Goal: Transaction & Acquisition: Purchase product/service

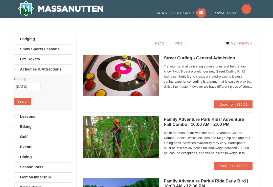
select select "10"
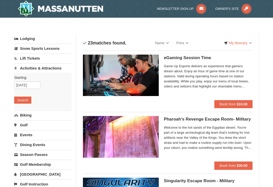
click at [25, 58] on link "Lift Tickets" at bounding box center [42, 58] width 57 height 9
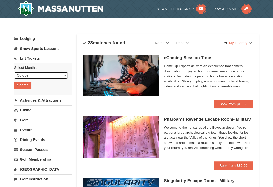
click at [63, 74] on select "October November December January February March April May June July August Sep…" at bounding box center [41, 76] width 54 height 8
click at [17, 83] on button "Search" at bounding box center [22, 85] width 17 height 7
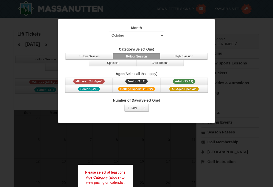
select select "10"
click at [75, 55] on button "4-Hour Session" at bounding box center [89, 56] width 48 height 7
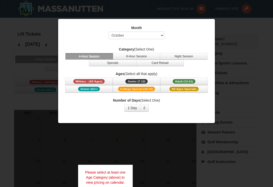
click at [188, 81] on span "Adult (13-61)" at bounding box center [184, 81] width 23 height 5
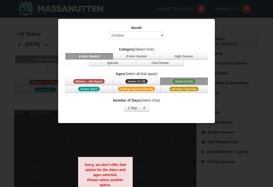
click at [134, 108] on button "1 Day" at bounding box center [132, 108] width 16 height 8
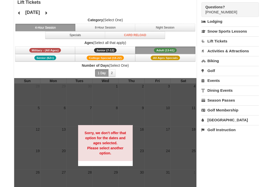
scroll to position [34, 0]
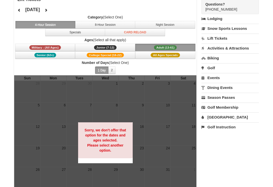
click at [222, 40] on link "Lift Tickets" at bounding box center [230, 38] width 57 height 9
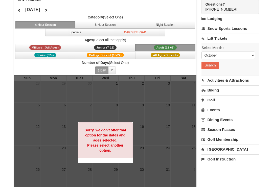
scroll to position [35, 0]
click at [250, 57] on select "October November December January February March April May June July August Sep…" at bounding box center [229, 56] width 54 height 8
click at [213, 68] on button "Search" at bounding box center [210, 65] width 17 height 7
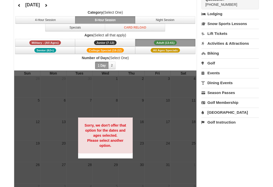
scroll to position [40, 0]
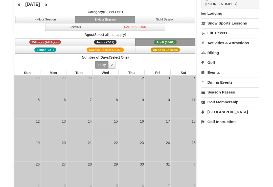
click at [51, 27] on button "Specials" at bounding box center [75, 27] width 60 height 8
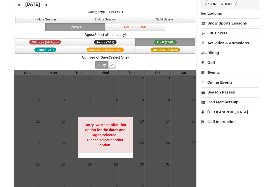
click at [59, 29] on button "Specials" at bounding box center [75, 27] width 60 height 8
click at [51, 24] on button "Specials" at bounding box center [75, 27] width 60 height 8
click at [18, 6] on icon at bounding box center [19, 5] width 4 height 4
click at [51, 8] on button at bounding box center [46, 5] width 10 height 8
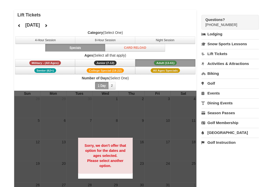
scroll to position [0, 0]
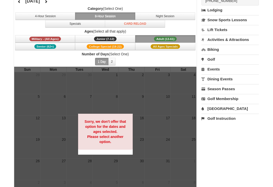
scroll to position [43, 0]
click at [183, 126] on div at bounding box center [105, 134] width 182 height 135
click at [120, 133] on div "Sorry, we don't offer that option for the dates and ages selected. Please selec…" at bounding box center [105, 132] width 55 height 36
click at [157, 106] on div at bounding box center [105, 134] width 182 height 135
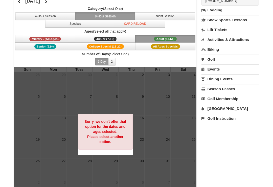
click at [164, 107] on div at bounding box center [105, 134] width 182 height 135
click at [168, 100] on div at bounding box center [105, 134] width 182 height 135
click at [172, 97] on div at bounding box center [105, 134] width 182 height 135
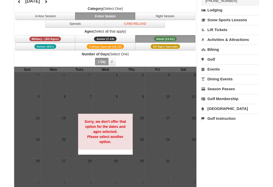
click at [175, 93] on div at bounding box center [105, 134] width 182 height 135
click at [27, 19] on button "4-Hour Session" at bounding box center [45, 16] width 60 height 8
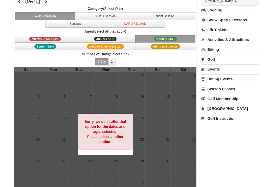
click at [176, 48] on span "All Ages Specials" at bounding box center [165, 46] width 29 height 5
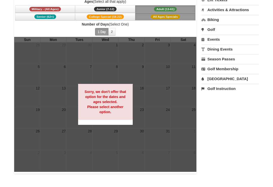
scroll to position [74, 0]
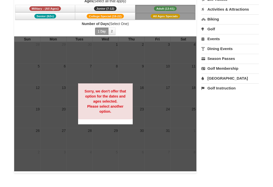
click at [193, 86] on div at bounding box center [105, 103] width 182 height 135
click at [192, 120] on div at bounding box center [105, 103] width 182 height 135
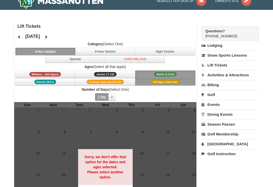
scroll to position [0, 0]
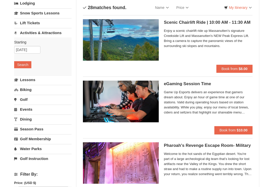
scroll to position [39, 0]
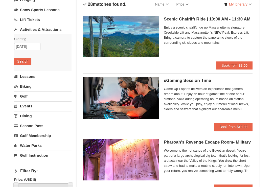
click at [24, 22] on link "Lift Tickets" at bounding box center [42, 19] width 57 height 9
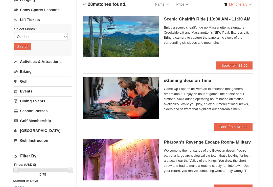
click at [17, 46] on button "Search" at bounding box center [22, 46] width 17 height 7
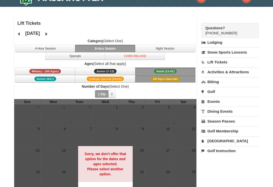
scroll to position [13, 0]
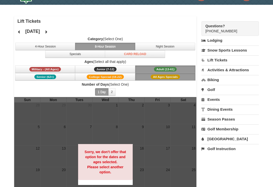
click at [223, 60] on link "Lift Tickets" at bounding box center [230, 59] width 57 height 9
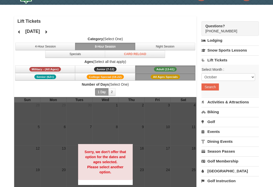
scroll to position [14, 0]
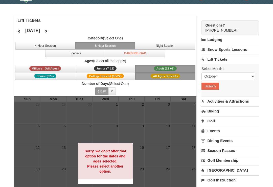
click at [24, 45] on button "4-Hour Session" at bounding box center [45, 46] width 60 height 8
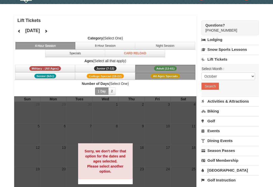
click at [187, 69] on button "Adult (13-61) (13 - 61)" at bounding box center [165, 69] width 60 height 8
click at [185, 78] on button "All Ages Specials" at bounding box center [165, 76] width 60 height 8
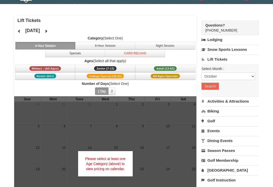
click at [47, 53] on button "Specials" at bounding box center [75, 54] width 60 height 8
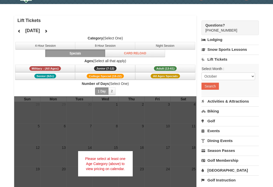
click at [179, 70] on button "Adult (13-61) (13 - 61)" at bounding box center [165, 69] width 60 height 8
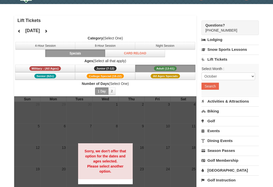
click at [50, 55] on button "Specials" at bounding box center [75, 54] width 60 height 8
click at [154, 52] on button "Card Reload" at bounding box center [135, 54] width 60 height 8
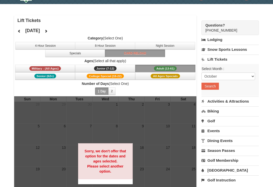
click at [179, 70] on button "Adult (13-61) (13 - 61)" at bounding box center [165, 69] width 60 height 8
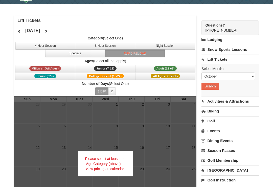
click at [230, 60] on link "Lift Tickets" at bounding box center [230, 59] width 57 height 9
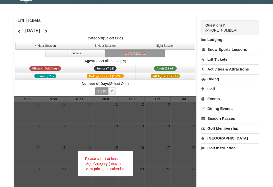
click at [238, 70] on link "Activities & Attractions" at bounding box center [230, 68] width 57 height 9
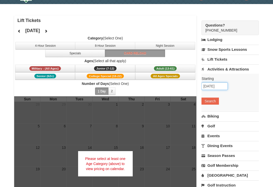
click at [221, 86] on input "10/02/2025" at bounding box center [215, 86] width 26 height 8
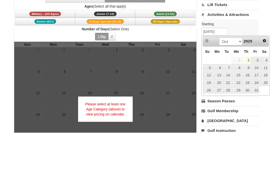
click at [265, 119] on link "11" at bounding box center [264, 122] width 9 height 7
type input "10/11/2025"
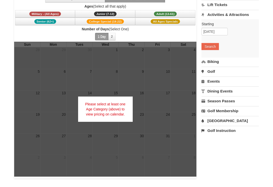
click at [214, 44] on button "Search" at bounding box center [210, 46] width 17 height 7
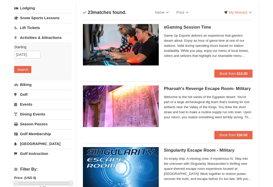
scroll to position [31, 0]
click at [22, 29] on link "Lift Tickets" at bounding box center [42, 27] width 57 height 9
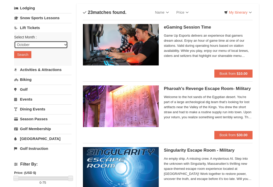
click at [19, 46] on select "October November December January February March April May June July August Sep…" at bounding box center [41, 45] width 54 height 8
click at [15, 56] on button "Search" at bounding box center [22, 54] width 17 height 7
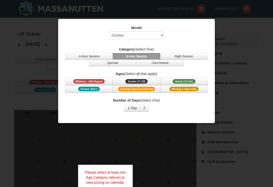
select select "10"
click at [73, 55] on button "4-Hour Session" at bounding box center [89, 56] width 48 height 7
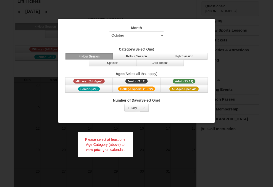
scroll to position [33, 0]
click at [135, 110] on button "1 Day" at bounding box center [132, 108] width 16 height 8
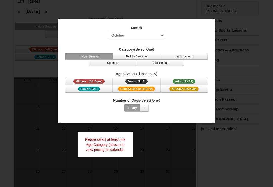
click at [147, 110] on button "2" at bounding box center [144, 108] width 9 height 8
click at [134, 108] on button "1 Day" at bounding box center [132, 108] width 16 height 8
click at [196, 82] on button "Adult (13-61) (13 - 61)" at bounding box center [184, 82] width 48 height 8
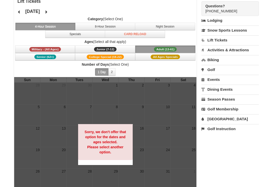
click at [184, 52] on button "Adult (13-61) (13 - 61)" at bounding box center [165, 50] width 60 height 8
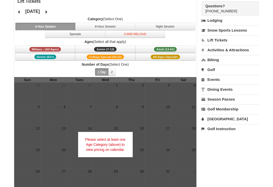
click at [178, 58] on span "All Ages Specials" at bounding box center [165, 57] width 29 height 5
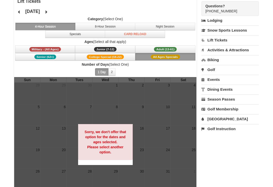
click at [125, 57] on button "College Special (18-22)" at bounding box center [105, 57] width 60 height 8
click at [120, 49] on button "Junior (7-12) (7 - 12)" at bounding box center [105, 50] width 60 height 8
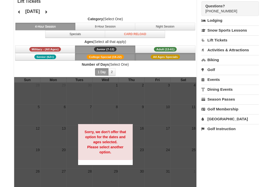
click at [31, 48] on span "Military - (All Ages)" at bounding box center [45, 49] width 32 height 5
click at [37, 56] on span "Senior (62+)" at bounding box center [45, 57] width 22 height 5
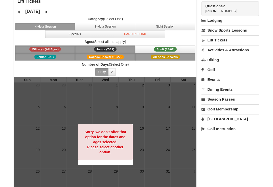
click at [157, 34] on button "Card Reload" at bounding box center [135, 34] width 60 height 8
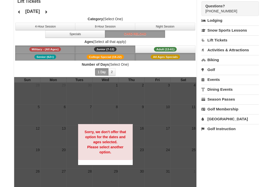
click at [173, 29] on button "Night Session" at bounding box center [165, 27] width 60 height 8
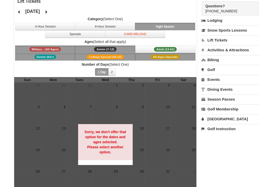
click at [112, 28] on button "8-Hour Session" at bounding box center [105, 27] width 60 height 8
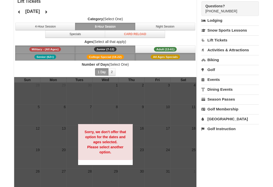
click at [226, 40] on link "Lift Tickets" at bounding box center [230, 39] width 57 height 9
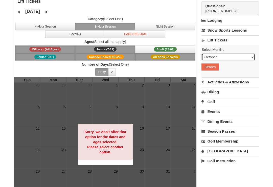
click at [248, 56] on select "October November December January February March April May June July August Sep…" at bounding box center [229, 57] width 54 height 8
click at [215, 67] on button "Search" at bounding box center [210, 66] width 17 height 7
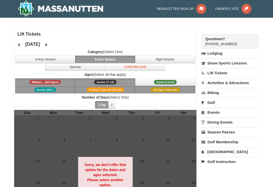
scroll to position [76, 0]
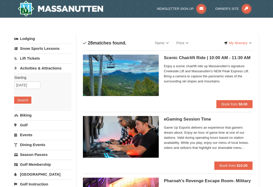
scroll to position [47, 0]
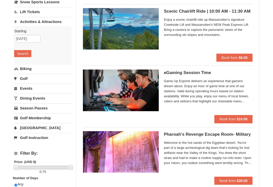
click at [23, 13] on link "Lift Tickets" at bounding box center [42, 11] width 57 height 9
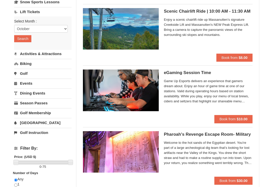
click at [20, 39] on button "Search" at bounding box center [22, 38] width 17 height 7
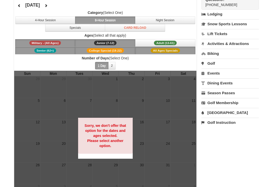
click at [25, 42] on button "Military - (All Ages)" at bounding box center [45, 43] width 60 height 8
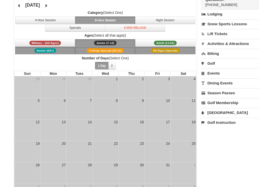
scroll to position [39, 0]
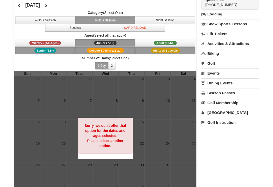
click at [26, 51] on button "Senior (62+)" at bounding box center [45, 51] width 60 height 8
click at [128, 44] on button "Junior (7-12) (7 - 12)" at bounding box center [105, 43] width 60 height 8
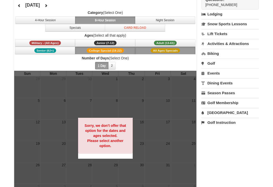
click at [122, 54] on button "College Special (18-22)" at bounding box center [105, 51] width 60 height 8
click at [180, 51] on span "All Ages Specials" at bounding box center [165, 50] width 29 height 5
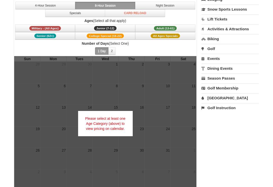
scroll to position [55, 0]
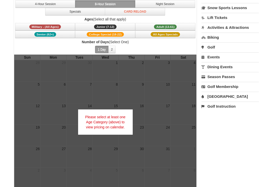
click at [193, 117] on div at bounding box center [105, 122] width 182 height 135
click at [194, 115] on div at bounding box center [105, 122] width 182 height 135
click at [191, 115] on div at bounding box center [105, 122] width 182 height 135
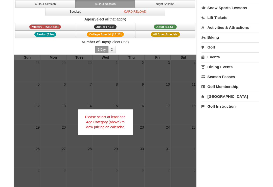
scroll to position [55, 0]
click at [27, 5] on button "4-Hour Session" at bounding box center [45, 4] width 60 height 8
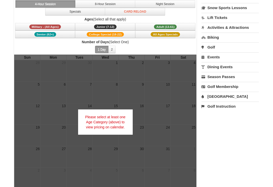
click at [186, 117] on div at bounding box center [105, 122] width 182 height 135
click at [189, 117] on div at bounding box center [105, 122] width 182 height 135
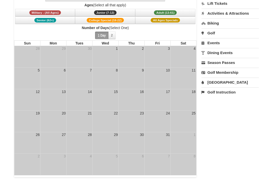
scroll to position [70, 0]
click at [193, 121] on td "25" at bounding box center [183, 120] width 26 height 21
click at [189, 124] on td "25" at bounding box center [183, 120] width 26 height 21
click at [191, 122] on td "25" at bounding box center [183, 120] width 26 height 21
click at [191, 121] on td "25" at bounding box center [183, 120] width 26 height 21
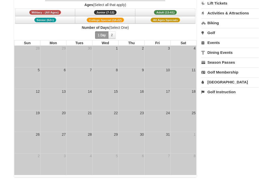
click at [192, 123] on td "25" at bounding box center [183, 120] width 26 height 21
click at [40, 86] on td "6" at bounding box center [53, 78] width 26 height 21
click at [193, 93] on div "18" at bounding box center [193, 91] width 5 height 5
click at [189, 80] on td "11" at bounding box center [183, 78] width 26 height 21
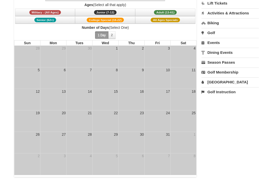
click at [189, 80] on td "11" at bounding box center [183, 78] width 26 height 21
click at [190, 79] on td "11" at bounding box center [183, 78] width 26 height 21
click at [191, 79] on td "11" at bounding box center [183, 78] width 26 height 21
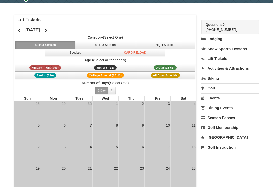
scroll to position [10, 0]
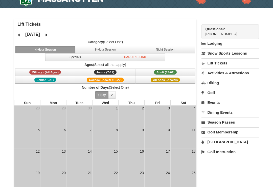
click at [18, 36] on icon at bounding box center [19, 35] width 4 height 4
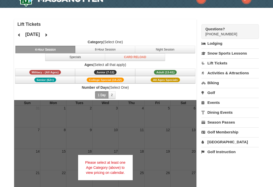
click at [51, 35] on button at bounding box center [46, 35] width 10 height 8
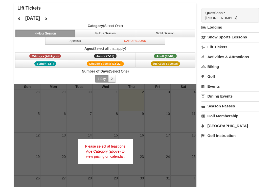
scroll to position [26, 0]
click at [51, 20] on button at bounding box center [46, 19] width 10 height 8
click at [16, 19] on button at bounding box center [19, 19] width 10 height 8
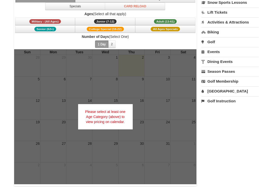
scroll to position [60, 0]
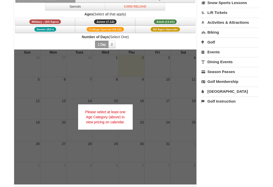
click at [189, 87] on div at bounding box center [105, 117] width 182 height 135
click at [189, 91] on div at bounding box center [105, 117] width 182 height 135
click at [189, 111] on div at bounding box center [105, 117] width 182 height 135
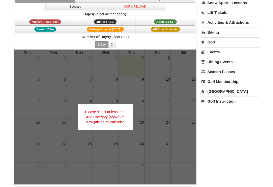
click at [193, 114] on div at bounding box center [105, 117] width 182 height 135
click at [192, 113] on div at bounding box center [105, 117] width 182 height 135
click at [190, 113] on div at bounding box center [105, 117] width 182 height 135
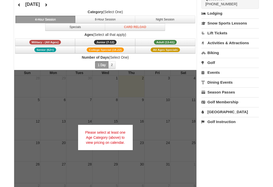
scroll to position [40, 0]
click at [193, 113] on div at bounding box center [105, 137] width 182 height 135
click at [192, 113] on div at bounding box center [105, 137] width 182 height 135
click at [194, 108] on div at bounding box center [105, 137] width 182 height 135
click at [114, 65] on button "2" at bounding box center [111, 65] width 7 height 8
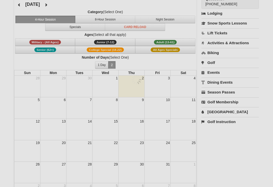
scroll to position [40, 0]
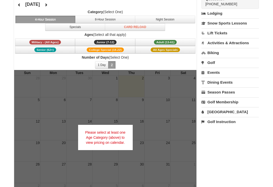
click at [194, 128] on div at bounding box center [105, 137] width 182 height 135
click at [197, 136] on div "Lift Tickets October 2025 Category (Select One) 4-Hour Session 8-Hour Session N…" at bounding box center [136, 98] width 245 height 218
click at [177, 43] on button "Adult (13-61) (13 - 61)" at bounding box center [165, 42] width 60 height 8
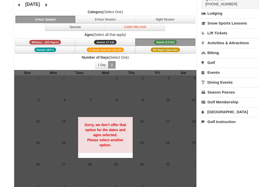
click at [187, 135] on div at bounding box center [105, 137] width 182 height 135
click at [186, 135] on div at bounding box center [105, 137] width 182 height 135
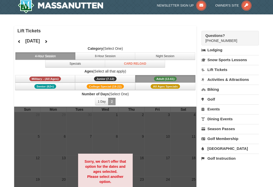
scroll to position [0, 0]
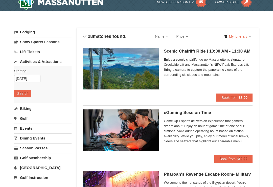
scroll to position [7, 0]
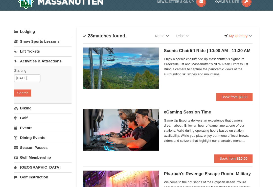
click at [23, 54] on link "Lift Tickets" at bounding box center [42, 51] width 57 height 9
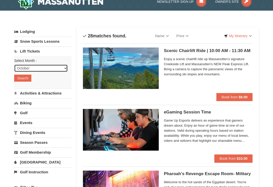
click at [21, 65] on select "October November December January February March April May June July August Sep…" at bounding box center [41, 68] width 54 height 8
click at [20, 79] on button "Search" at bounding box center [22, 78] width 17 height 7
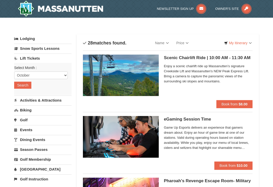
scroll to position [15, 0]
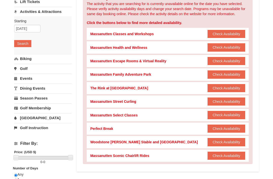
scroll to position [59, 0]
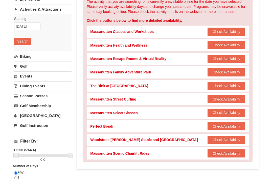
click at [236, 154] on button "Check Availability" at bounding box center [227, 153] width 38 height 8
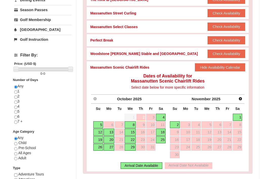
scroll to position [150, 0]
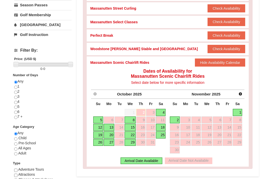
click at [164, 135] on link "25" at bounding box center [161, 134] width 10 height 7
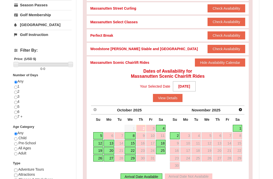
click at [163, 149] on link "25" at bounding box center [161, 150] width 10 height 7
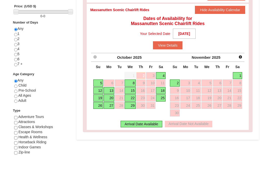
scroll to position [196, 0]
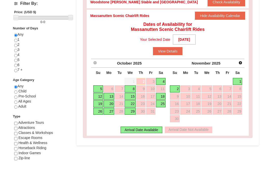
click at [156, 130] on div "Arrival Date Available" at bounding box center [142, 130] width 42 height 7
click at [157, 131] on div "Arrival Date Available" at bounding box center [142, 130] width 42 height 7
click at [175, 51] on button "View Details" at bounding box center [168, 51] width 30 height 8
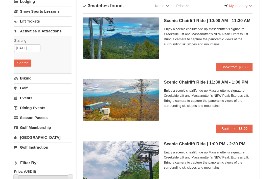
scroll to position [35, 0]
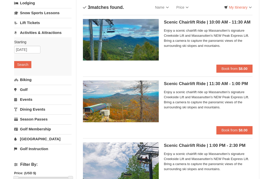
click at [191, 8] on link "Price" at bounding box center [183, 8] width 20 height 10
click at [196, 20] on link "Price (Low to High)" at bounding box center [193, 17] width 40 height 7
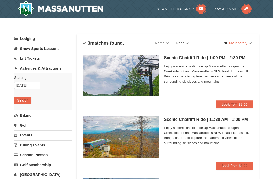
click at [188, 42] on link "Price" at bounding box center [183, 43] width 20 height 10
click at [205, 62] on link "Price (High to Low)" at bounding box center [193, 60] width 40 height 7
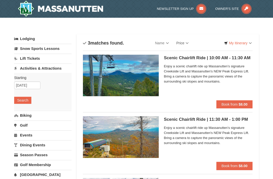
click at [190, 43] on link "Price" at bounding box center [183, 43] width 20 height 10
click at [202, 53] on link "Price (Low to High)" at bounding box center [193, 53] width 40 height 7
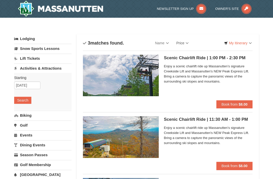
click at [187, 45] on link "Price" at bounding box center [183, 43] width 20 height 10
click at [200, 60] on link "Price (High to Low)" at bounding box center [193, 60] width 40 height 7
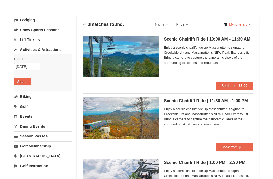
scroll to position [18, 0]
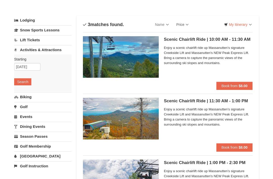
click at [189, 25] on link "Price" at bounding box center [183, 24] width 20 height 10
click at [202, 36] on link "Price (Low to High)" at bounding box center [193, 35] width 40 height 7
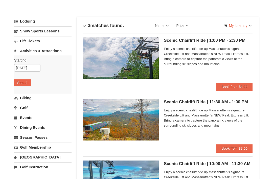
click at [189, 25] on link "Price" at bounding box center [183, 26] width 20 height 10
click at [207, 45] on link "Price (High to Low)" at bounding box center [193, 42] width 40 height 7
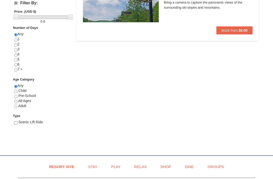
scroll to position [197, 0]
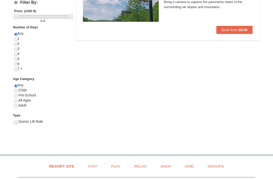
click at [14, 122] on input "checkbox" at bounding box center [15, 122] width 3 height 3
checkbox input "true"
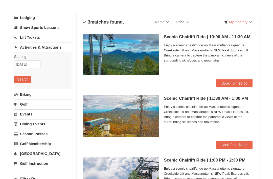
scroll to position [18, 0]
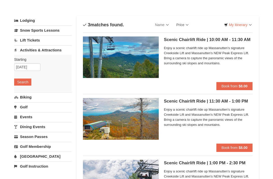
click at [240, 86] on strong "$8.00" at bounding box center [243, 86] width 9 height 4
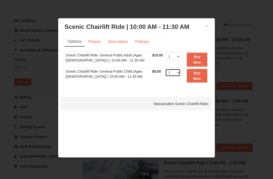
click at [181, 74] on select "1 2 3 4 5 6 7 8 9 10 11 12 13 14 15 16 17 18 19 20 21 22" at bounding box center [172, 73] width 15 height 8
click at [123, 39] on link "Description" at bounding box center [118, 42] width 27 height 10
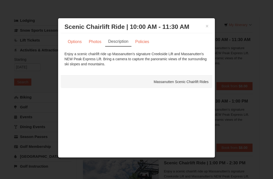
click at [99, 42] on link "Photos" at bounding box center [94, 42] width 19 height 10
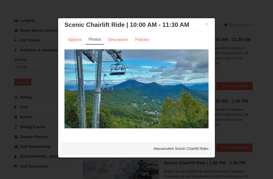
scroll to position [2, 0]
click at [145, 40] on link "Policies" at bounding box center [142, 40] width 20 height 10
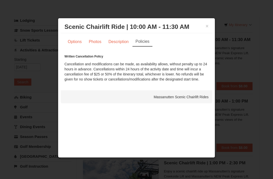
scroll to position [0, 0]
click at [207, 27] on button "×" at bounding box center [207, 26] width 3 height 5
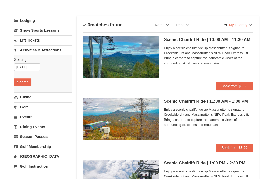
click at [242, 85] on strong "$8.00" at bounding box center [243, 86] width 9 height 4
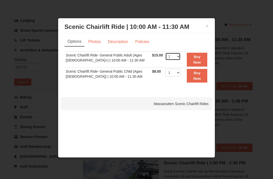
click at [181, 54] on select "1 2 3 4 5 6 7 8 9 10 11 12 13 14 15 16 17 18 19 20 21 22" at bounding box center [172, 57] width 15 height 8
select select "2"
click at [201, 60] on strong "Buy Now" at bounding box center [197, 60] width 8 height 10
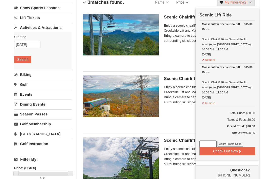
scroll to position [41, 0]
click at [248, 147] on button "Check Out Now" at bounding box center [227, 151] width 56 height 8
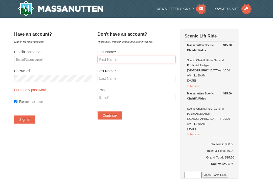
click at [110, 58] on input "First Name*" at bounding box center [137, 60] width 78 height 8
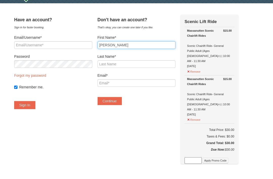
type input "[PERSON_NAME]"
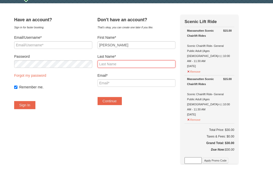
click at [151, 75] on input "Last Name*" at bounding box center [137, 79] width 78 height 8
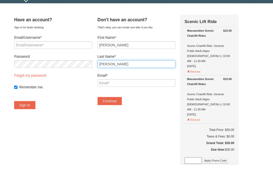
type input "[PERSON_NAME]"
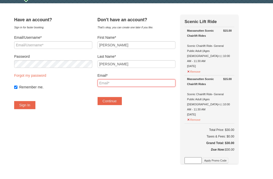
click at [153, 94] on input "Email*" at bounding box center [137, 98] width 78 height 8
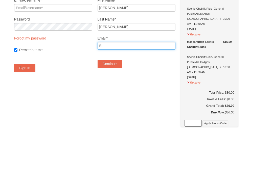
type input "E"
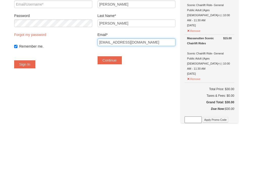
type input "[EMAIL_ADDRESS][DOMAIN_NAME]"
click at [109, 111] on button "Continue" at bounding box center [110, 115] width 24 height 8
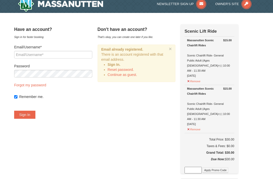
scroll to position [5, 0]
click at [137, 75] on link "Continue as guest." at bounding box center [123, 75] width 30 height 4
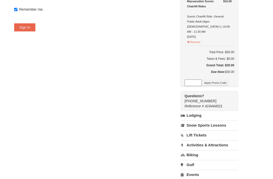
scroll to position [94, 0]
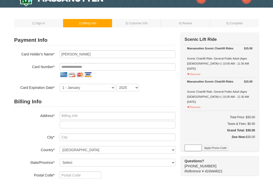
scroll to position [13, 0]
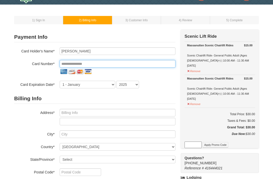
click at [161, 67] on input "tel" at bounding box center [118, 64] width 116 height 8
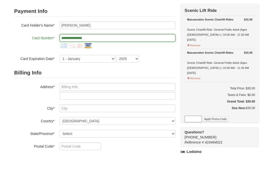
type input "**********"
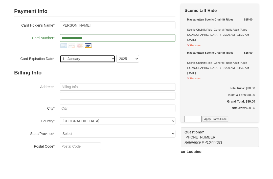
click at [112, 81] on select "1 - [DATE] - [DATE] - [DATE] - [DATE] - [DATE] - [DATE] - [DATE] - [DATE] - [DA…" at bounding box center [88, 85] width 56 height 8
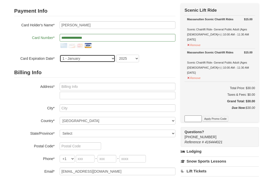
select select "7"
click at [136, 59] on select "2025 2026 2027 2028 2029 2030 2031 2032 2033 2034" at bounding box center [127, 59] width 23 height 8
select select "2028"
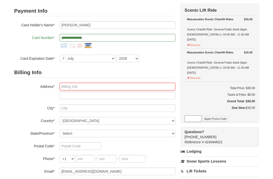
click at [64, 90] on input "text" at bounding box center [118, 87] width 116 height 8
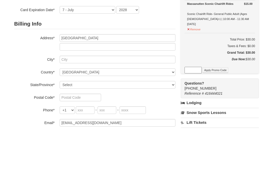
click at [42, 117] on label "Country*" at bounding box center [34, 120] width 40 height 6
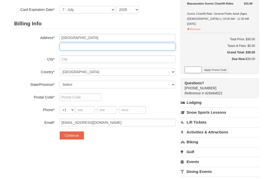
click at [133, 44] on input "text" at bounding box center [118, 47] width 116 height 8
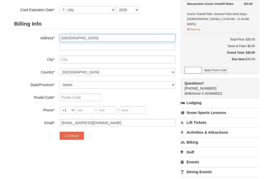
click at [142, 39] on input "[GEOGRAPHIC_DATA]" at bounding box center [118, 38] width 116 height 8
type input "[STREET_ADDRESS]"
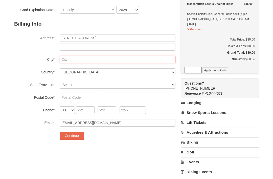
click at [160, 63] on input "text" at bounding box center [118, 60] width 116 height 8
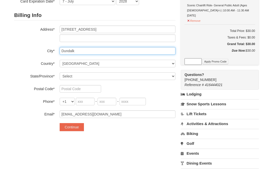
type input "Dundalk"
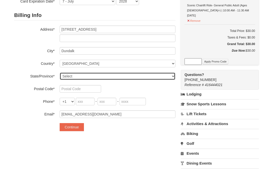
click at [169, 81] on select "Select Alabama Alaska American Samoa Arizona Arkansas California Colorado Conne…" at bounding box center [118, 85] width 116 height 8
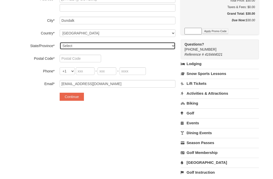
select select "MD"
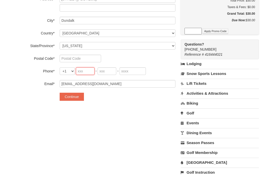
click at [87, 70] on input "tel" at bounding box center [85, 71] width 19 height 8
type input "7"
type input "571"
click at [111, 74] on input "tel" at bounding box center [107, 72] width 19 height 8
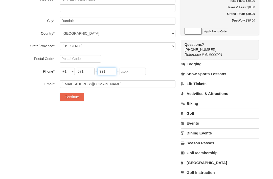
type input "991"
click at [137, 73] on input "tel" at bounding box center [133, 72] width 26 height 8
type input "1621"
click at [88, 60] on input "text" at bounding box center [80, 59] width 41 height 8
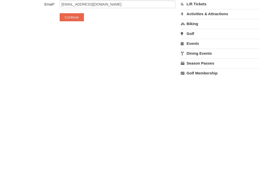
scroll to position [107, 0]
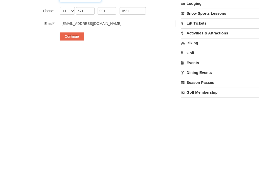
type input "21222"
click at [74, 112] on button "Continue" at bounding box center [72, 116] width 24 height 8
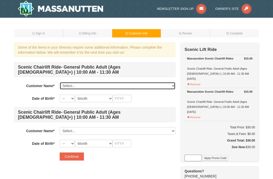
click at [147, 87] on select "Select... [PERSON_NAME] Add New..." at bounding box center [118, 86] width 116 height 8
select select "28327825"
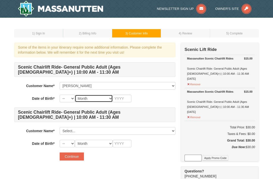
click at [75, 99] on select "Month January February March April May June July August September October Novem…" at bounding box center [94, 99] width 38 height 8
select select "02"
click at [107, 101] on select "Month January February March April May June July August September October Novem…" at bounding box center [94, 99] width 38 height 8
click at [73, 99] on select "-- 01 02 03 04 05 06 07 08 09 10 11 12 13 14 15 16 17 18 19 20 21 22 23 24 25 2…" at bounding box center [67, 99] width 15 height 8
select select "01"
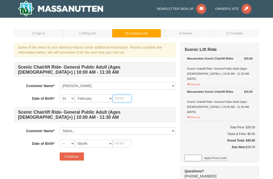
click at [127, 99] on input "text" at bounding box center [122, 99] width 19 height 8
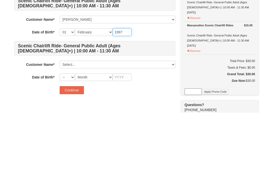
type input "1997"
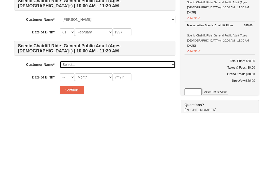
click at [145, 127] on select "Select... [PERSON_NAME] Add New..." at bounding box center [118, 131] width 116 height 8
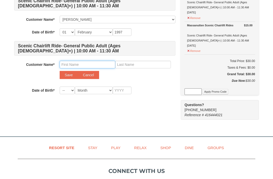
click at [102, 65] on input "text" at bounding box center [88, 65] width 56 height 8
type input "E"
click at [97, 66] on input "E" at bounding box center [88, 65] width 56 height 8
click at [98, 68] on input "E" at bounding box center [88, 65] width 56 height 8
type input "[PERSON_NAME]"
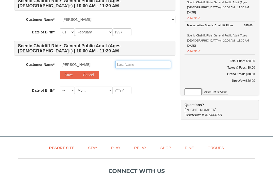
click at [159, 65] on input "text" at bounding box center [143, 65] width 56 height 8
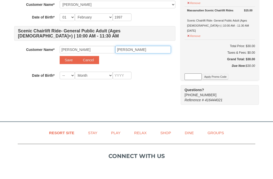
type input "[PERSON_NAME]"
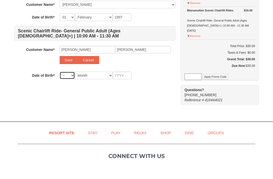
click at [69, 86] on select "-- 01 02 03 04 05 06 07 08 09 10 11 12 13 14 15 16 17 18 19 20 21 22 23 24 25 2…" at bounding box center [67, 90] width 15 height 8
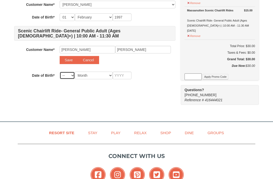
select select "02"
click at [110, 78] on select "Month January February March April May June July August September October Novem…" at bounding box center [94, 76] width 38 height 8
select select "06"
click at [126, 77] on input "text" at bounding box center [122, 76] width 19 height 8
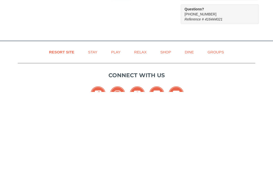
scroll to position [78, 0]
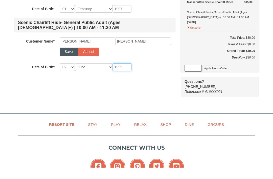
type input "1995"
click at [67, 59] on button "Save" at bounding box center [69, 63] width 18 height 8
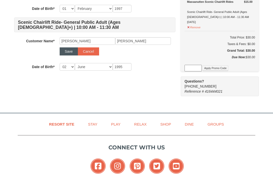
select select
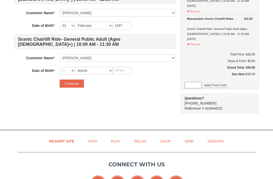
scroll to position [71, 0]
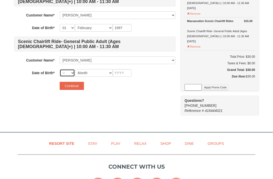
click at [71, 73] on select "-- 01 02 03 04 05 06 07 08 09 10 11 12 13 14 15 16 17 18 19 20 21 22 23 24 25 2…" at bounding box center [67, 73] width 15 height 8
select select "02"
click at [108, 73] on select "Month January February March April May June July August September October Novem…" at bounding box center [94, 73] width 38 height 8
select select "06"
click at [126, 73] on input "text" at bounding box center [122, 73] width 19 height 8
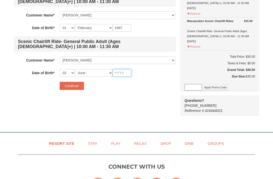
scroll to position [70, 0]
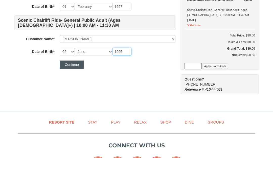
type input "1995"
click at [80, 82] on button "Continue" at bounding box center [72, 86] width 24 height 8
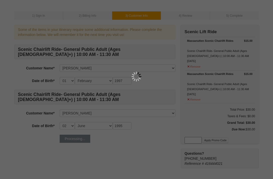
scroll to position [0, 0]
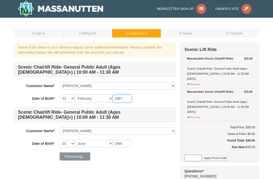
click at [125, 96] on input "1997" at bounding box center [122, 99] width 19 height 8
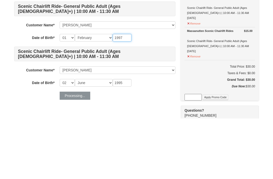
click at [125, 95] on input "1997" at bounding box center [122, 99] width 19 height 8
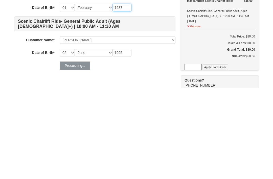
type input "1987"
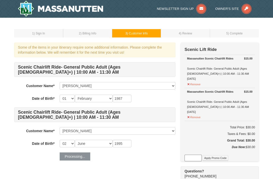
click at [144, 34] on span ") Customer Info" at bounding box center [137, 34] width 21 height 4
click at [94, 34] on span ") Billing Info" at bounding box center [89, 34] width 16 height 4
click at [140, 35] on td "3 ) Customer Info" at bounding box center [136, 33] width 49 height 8
click at [97, 144] on select "Month January February March April May June July August September October Novem…" at bounding box center [94, 144] width 38 height 8
click at [86, 152] on form "Scenic Chairlift Ride- General Public Adult (Ages 13+) | 10:00 AM - 11:30 AM Cu…" at bounding box center [94, 111] width 161 height 98
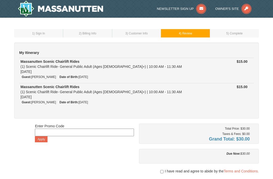
click at [143, 35] on td "3 ) Customer Info" at bounding box center [136, 33] width 49 height 8
click at [143, 34] on span ") Customer Info" at bounding box center [137, 34] width 21 height 4
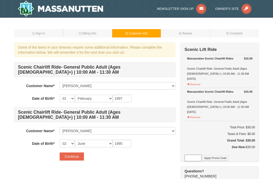
select select "01"
select select "02"
select select "06"
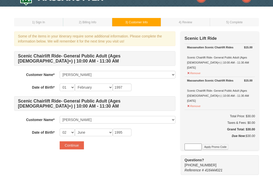
scroll to position [11, 0]
click at [128, 88] on input "1997" at bounding box center [122, 87] width 19 height 8
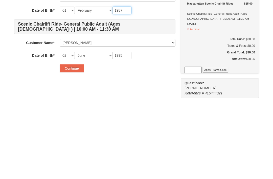
type input "1987"
click at [151, 74] on div "Some of the items in your itinerary require some additional information. Please…" at bounding box center [94, 92] width 161 height 123
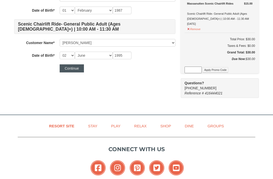
click at [76, 70] on button "Continue" at bounding box center [72, 68] width 24 height 8
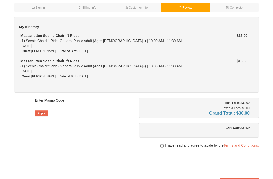
scroll to position [29, 0]
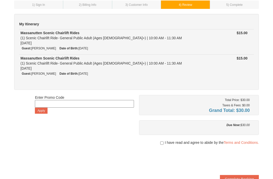
click at [160, 142] on input "checkbox" at bounding box center [161, 143] width 3 height 4
checkbox input "true"
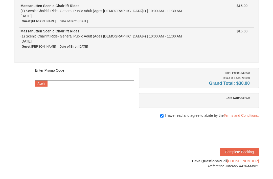
scroll to position [56, 0]
click at [249, 153] on button "Complete Booking" at bounding box center [239, 152] width 39 height 8
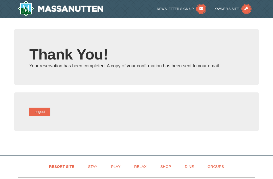
type input "[EMAIL_ADDRESS][DOMAIN_NAME]"
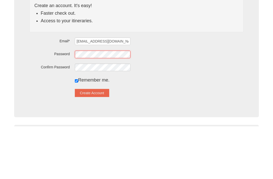
scroll to position [73, 0]
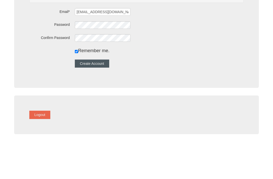
click at [108, 89] on button "Create Account" at bounding box center [92, 93] width 34 height 8
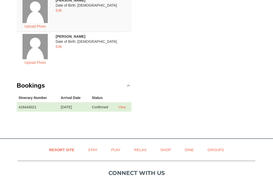
scroll to position [115, 0]
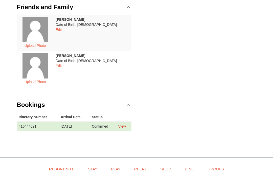
click at [121, 126] on link "View" at bounding box center [122, 126] width 8 height 4
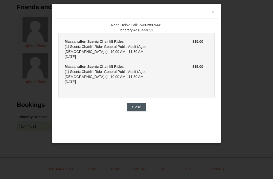
click at [134, 108] on button "Close" at bounding box center [136, 107] width 19 height 8
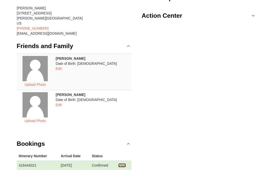
scroll to position [0, 0]
